Goal: Information Seeking & Learning: Compare options

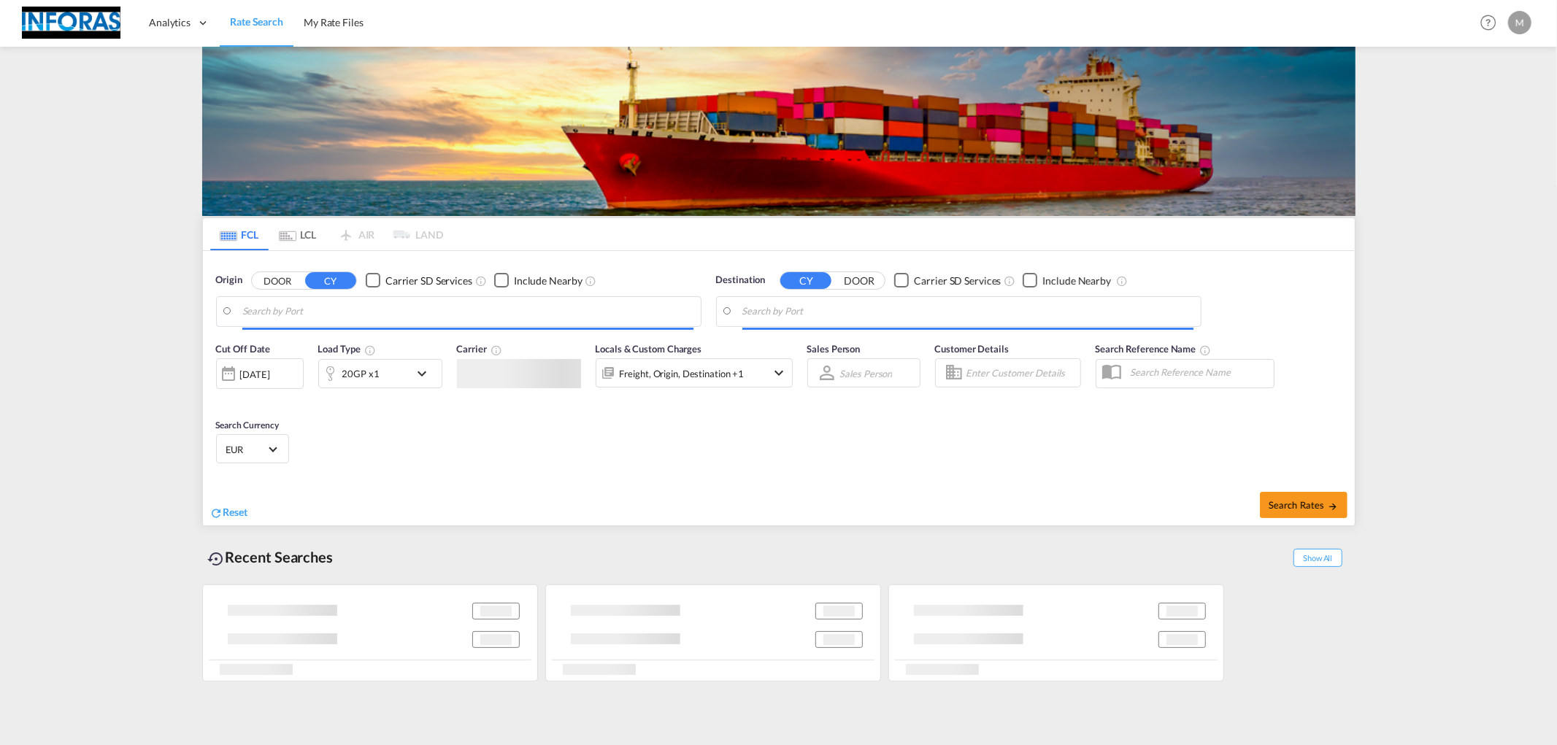
type input "[GEOGRAPHIC_DATA], [GEOGRAPHIC_DATA]"
type input "[GEOGRAPHIC_DATA], BEANR"
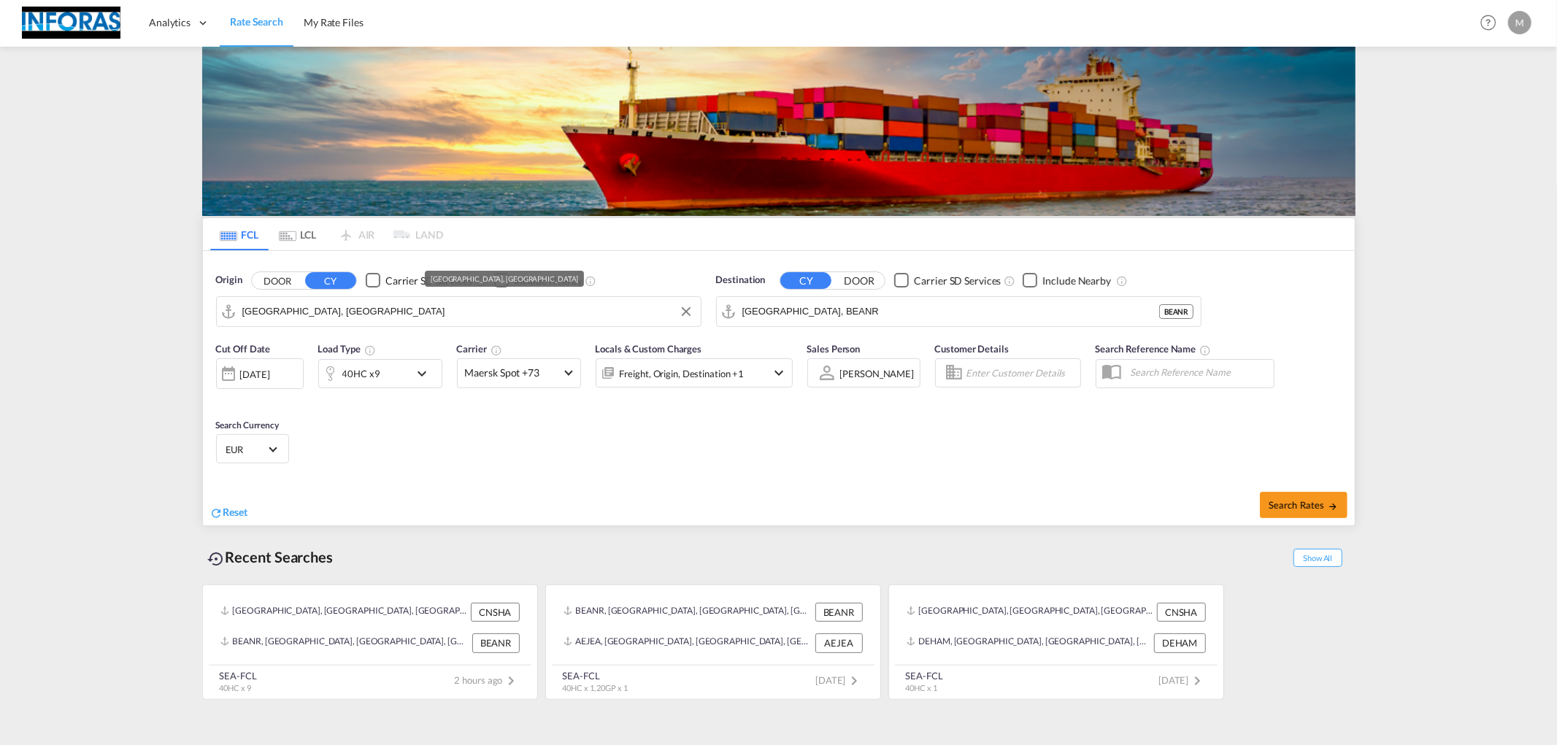
click at [339, 312] on input "[GEOGRAPHIC_DATA], [GEOGRAPHIC_DATA]" at bounding box center [467, 312] width 451 height 22
click at [371, 372] on div "40HC x9" at bounding box center [361, 373] width 38 height 20
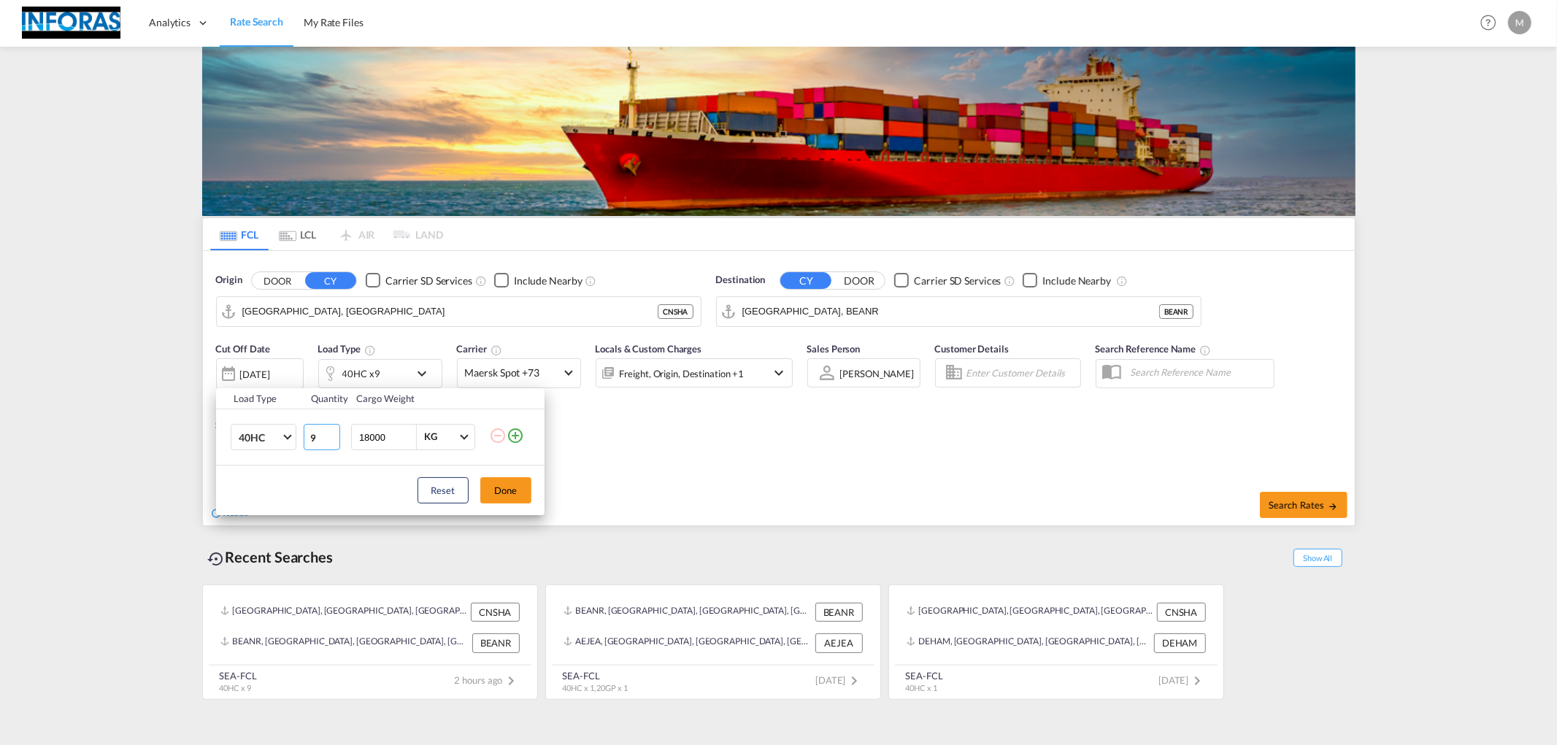
click at [304, 441] on input "9" at bounding box center [322, 437] width 36 height 26
drag, startPoint x: 315, startPoint y: 439, endPoint x: 306, endPoint y: 439, distance: 8.0
click at [306, 439] on input "9" at bounding box center [322, 437] width 36 height 26
type input "1"
click at [521, 496] on button "Done" at bounding box center [505, 490] width 51 height 26
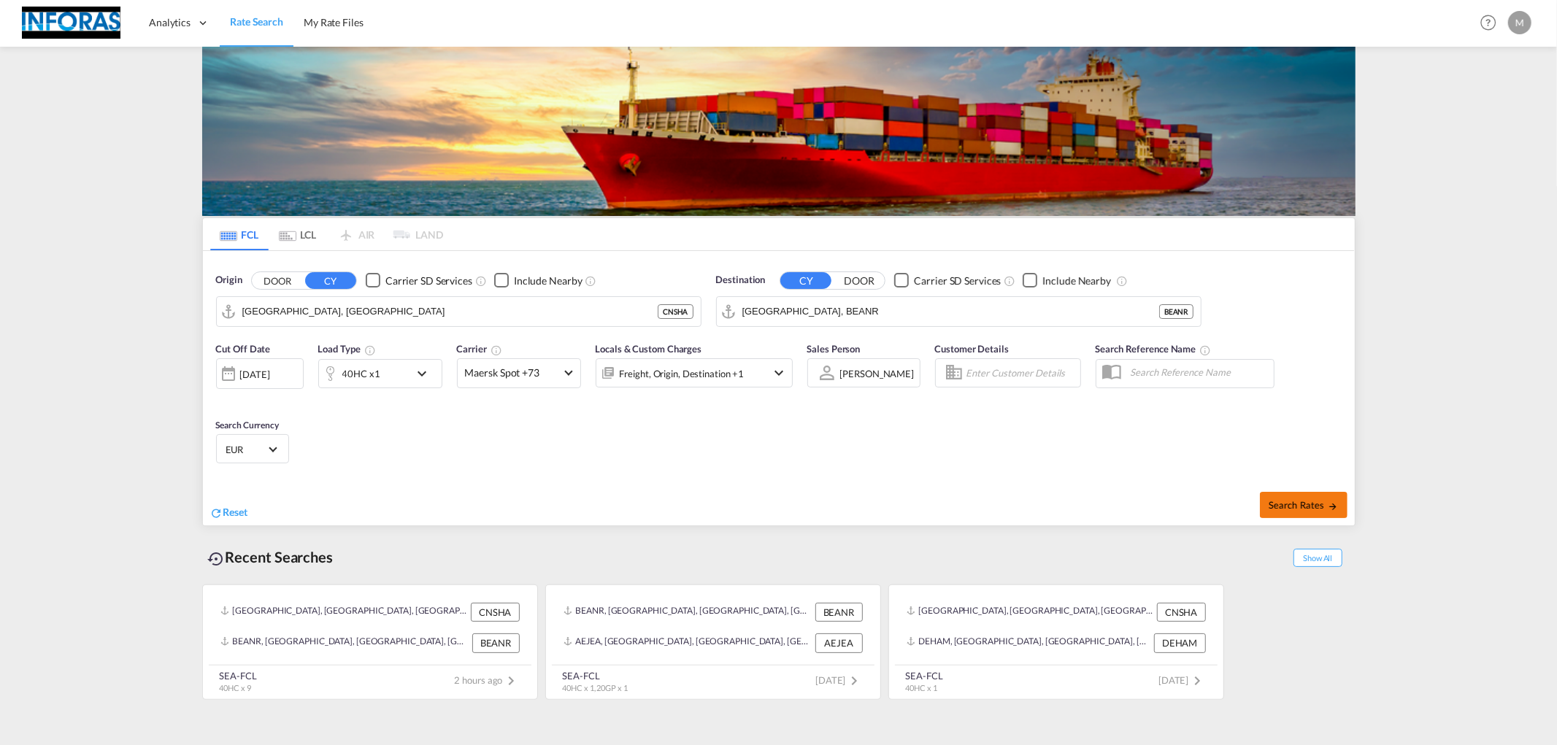
click at [1310, 501] on span "Search Rates" at bounding box center [1303, 505] width 70 height 12
type input "CNSHA to BEANR / [DATE]"
